Goal: Information Seeking & Learning: Learn about a topic

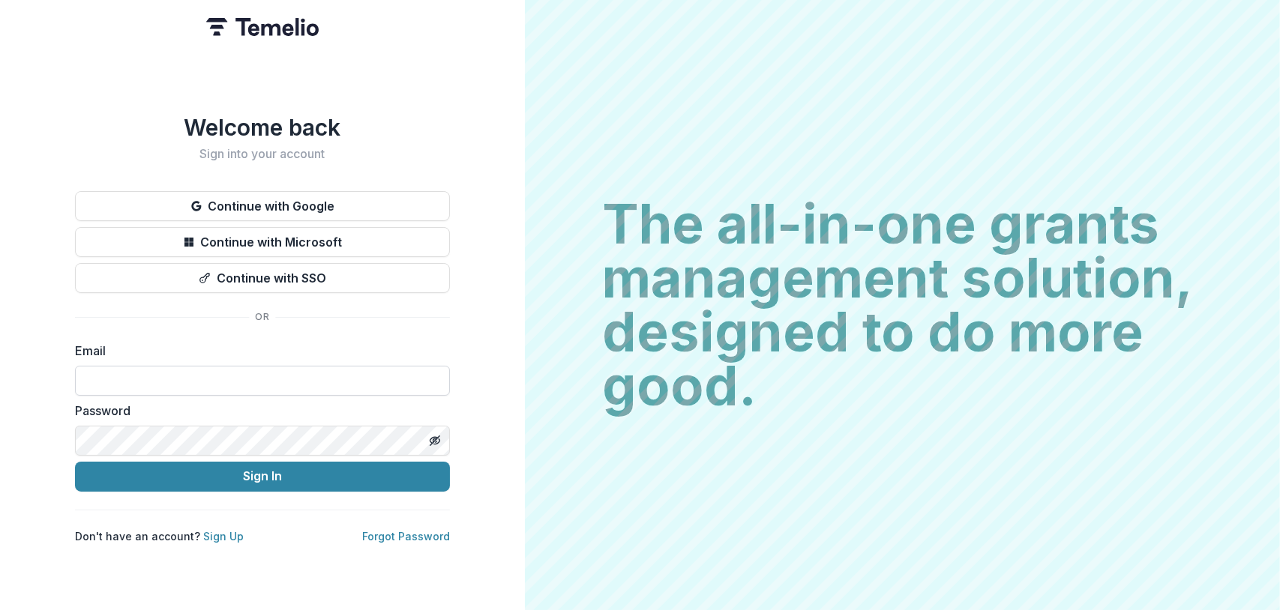
click at [115, 382] on input at bounding box center [262, 381] width 375 height 30
type input "**********"
click at [75, 462] on button "Sign In" at bounding box center [262, 477] width 375 height 30
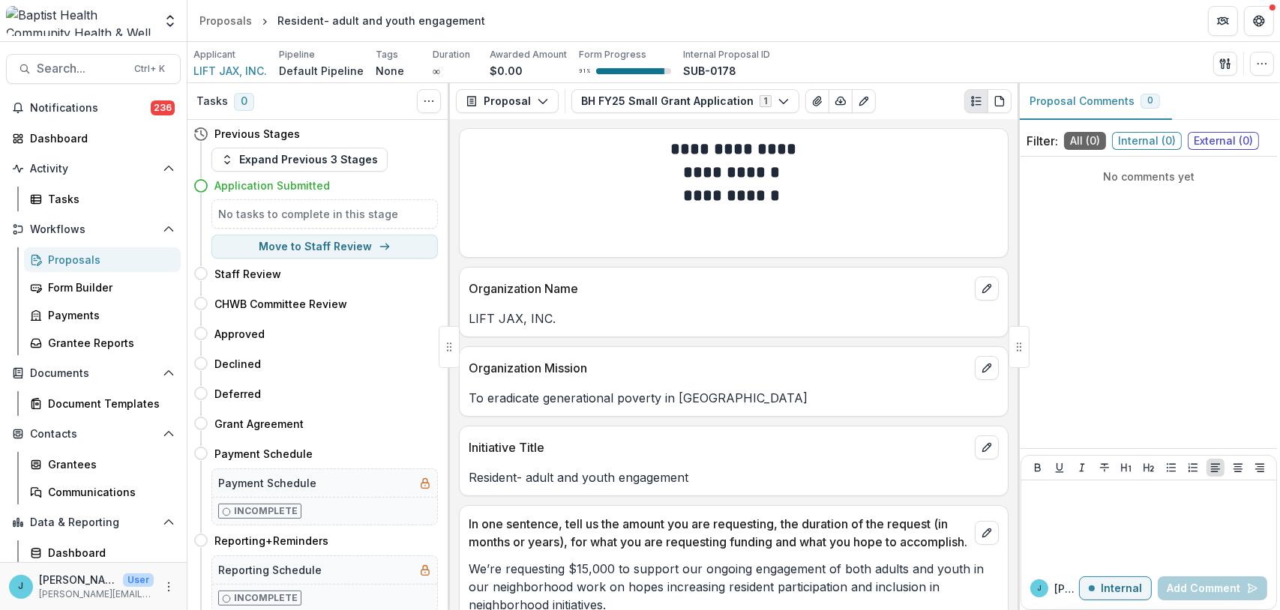
drag, startPoint x: 715, startPoint y: 475, endPoint x: 463, endPoint y: 479, distance: 252.0
click at [463, 479] on div "Resident- adult and youth engagement" at bounding box center [734, 478] width 548 height 18
drag, startPoint x: 463, startPoint y: 479, endPoint x: 569, endPoint y: 585, distance: 150.0
click at [569, 585] on p "We’re requesting $15,000 to support our ongoing engagement of both adults and y…" at bounding box center [734, 587] width 530 height 54
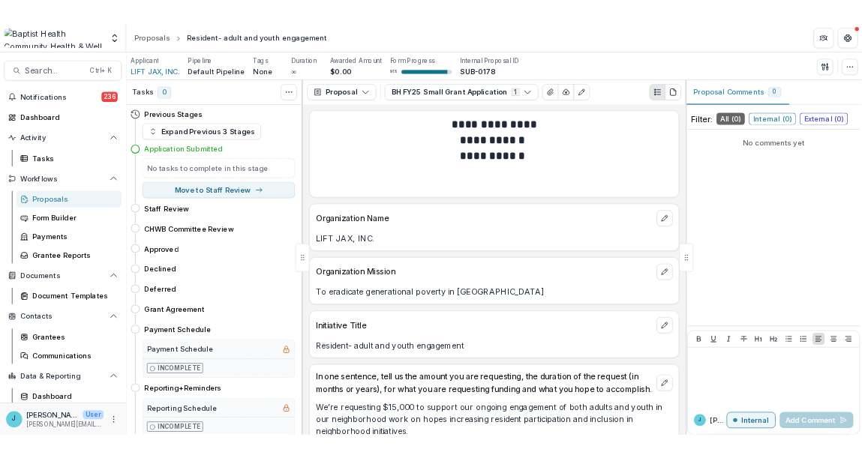
scroll to position [75, 0]
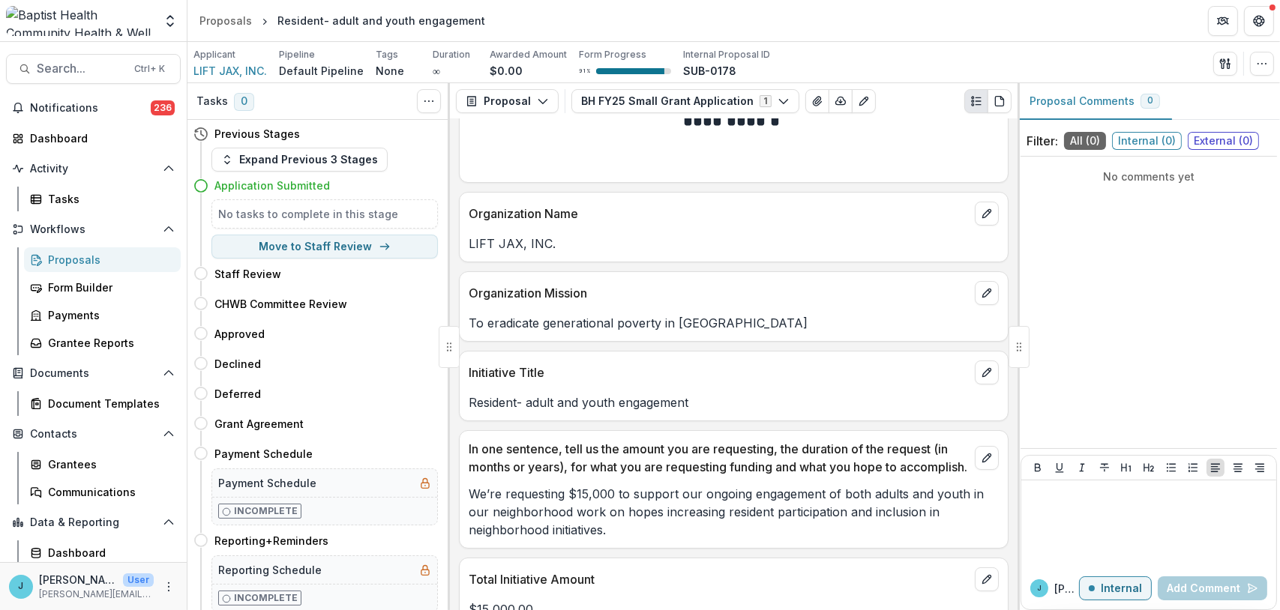
drag, startPoint x: 632, startPoint y: 544, endPoint x: 469, endPoint y: 513, distance: 166.5
click at [469, 513] on p "We’re requesting $15,000 to support our ongoing engagement of both adults and y…" at bounding box center [734, 512] width 530 height 54
drag, startPoint x: 469, startPoint y: 513, endPoint x: 641, endPoint y: 421, distance: 195.2
click at [641, 421] on div "**********" at bounding box center [734, 364] width 568 height 491
